Goal: Check status

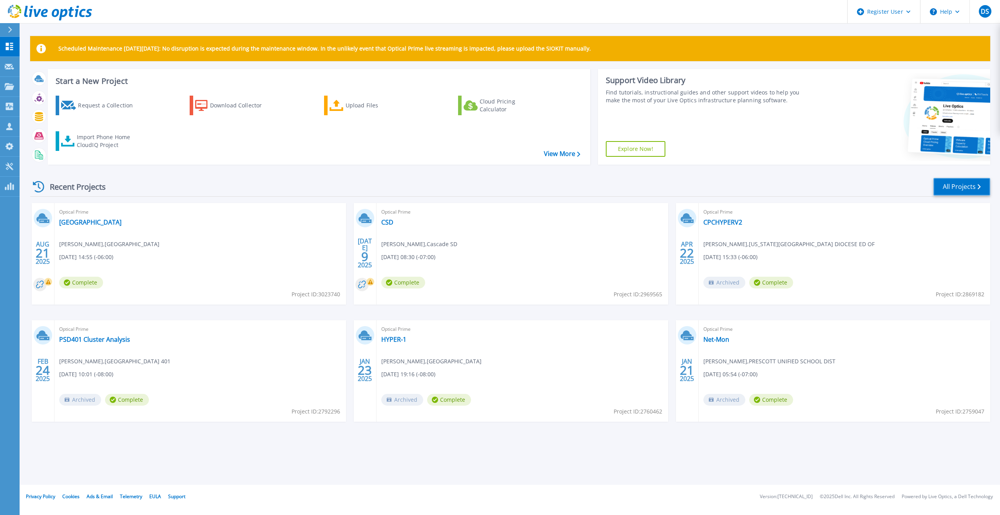
click at [968, 193] on link "All Projects" at bounding box center [961, 187] width 57 height 18
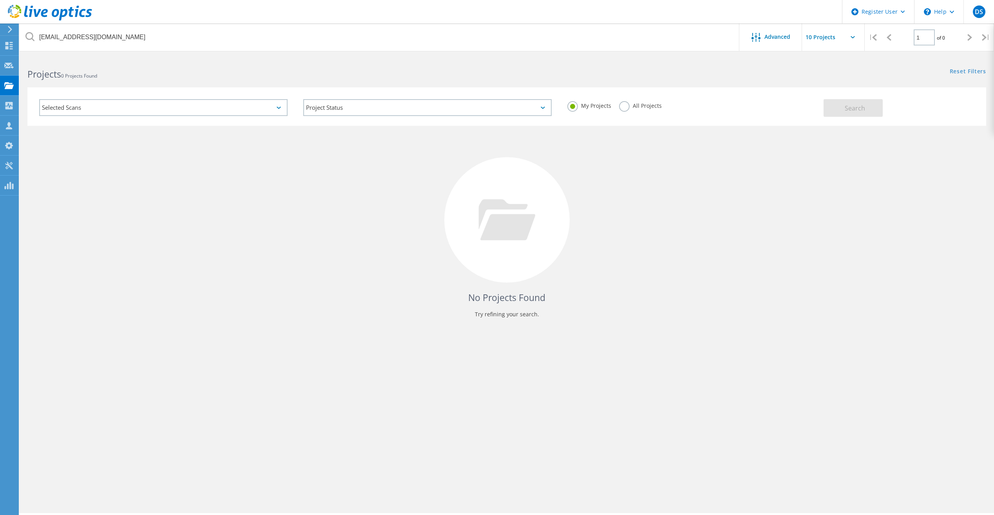
click at [629, 101] on label "All Projects" at bounding box center [640, 104] width 43 height 7
click at [0, 0] on input "All Projects" at bounding box center [0, 0] width 0 height 0
click at [848, 116] on button "Search" at bounding box center [852, 108] width 59 height 18
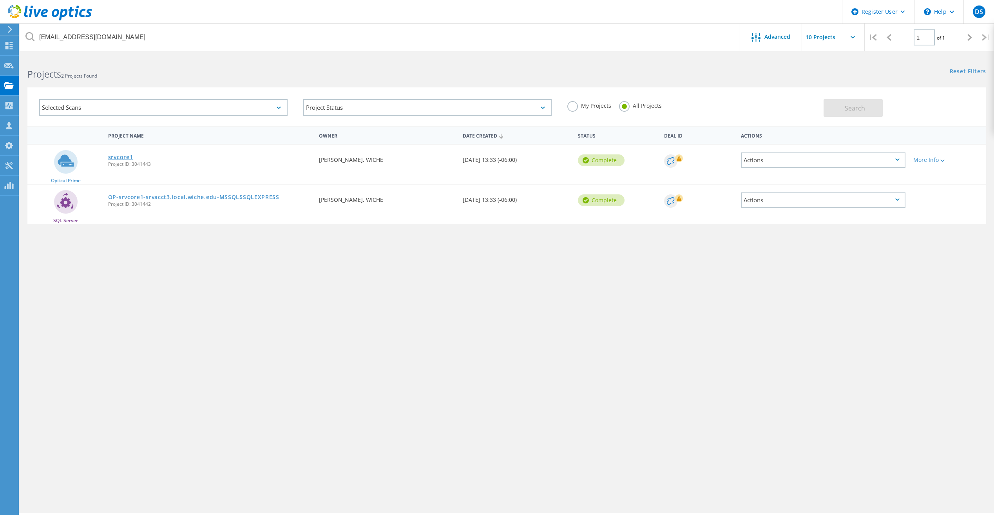
click at [122, 159] on link "srvcore1" at bounding box center [120, 156] width 25 height 5
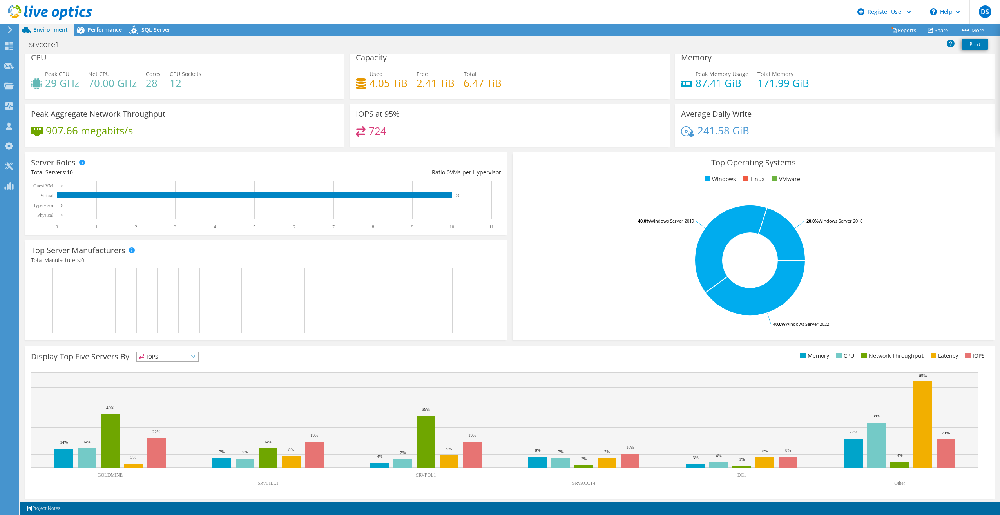
scroll to position [8, 0]
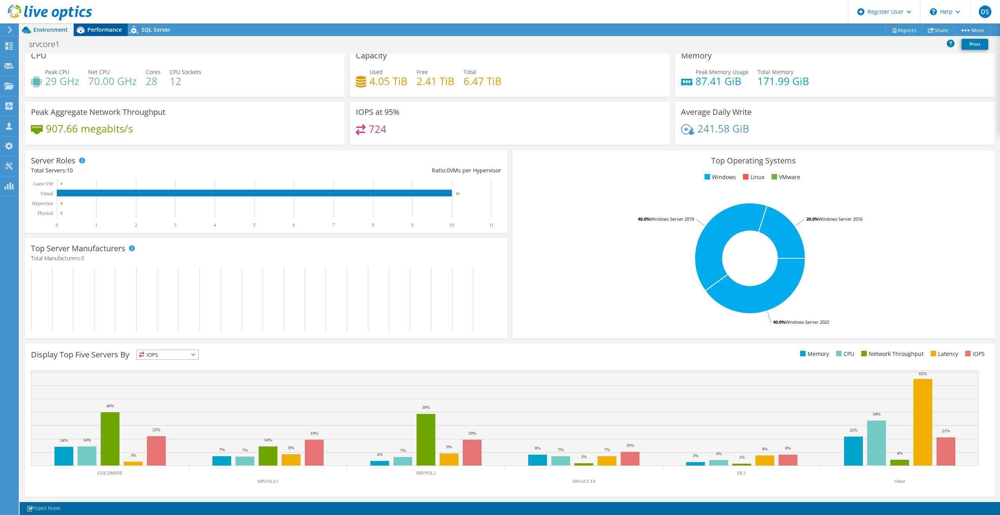
click at [110, 26] on span "Performance" at bounding box center [104, 29] width 34 height 7
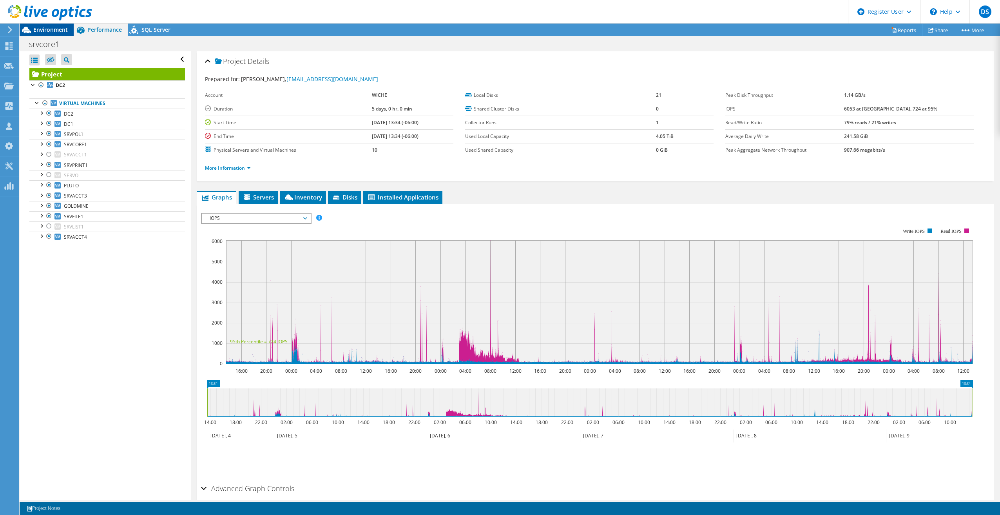
click at [54, 28] on span "Environment" at bounding box center [50, 29] width 34 height 7
